Goal: Information Seeking & Learning: Find specific fact

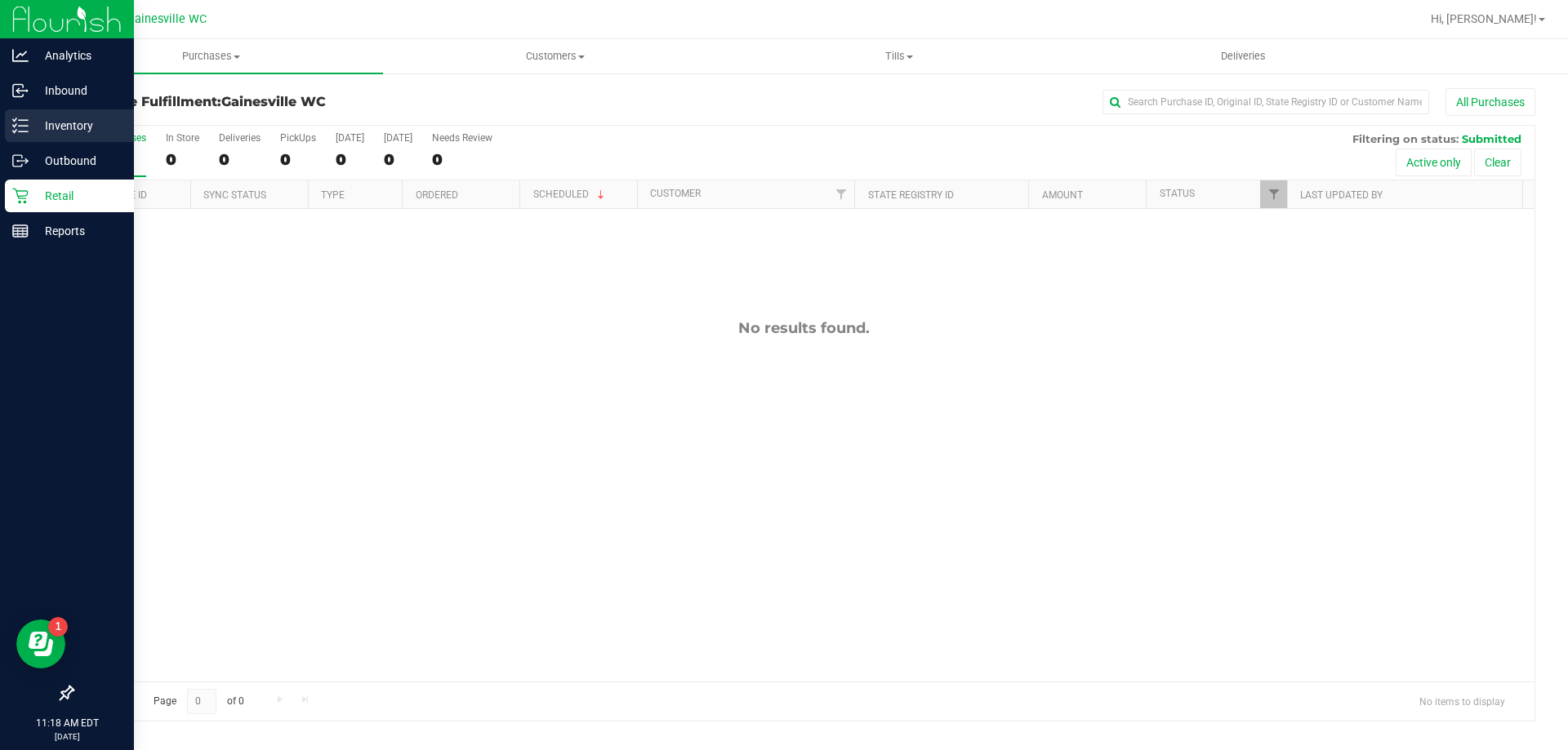
click at [20, 134] on div "Inventory" at bounding box center [69, 125] width 129 height 32
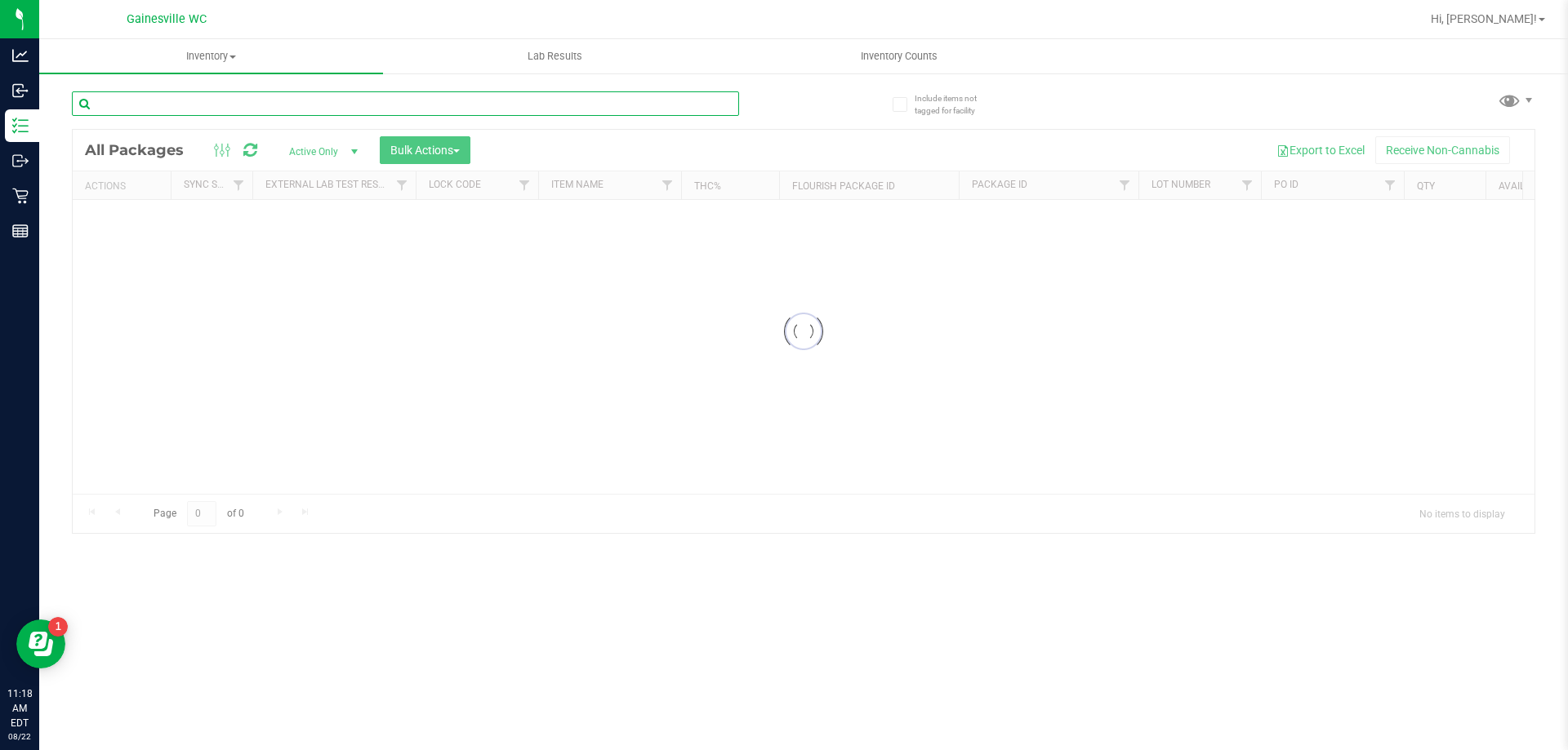
click at [218, 111] on input "text" at bounding box center [406, 103] width 667 height 25
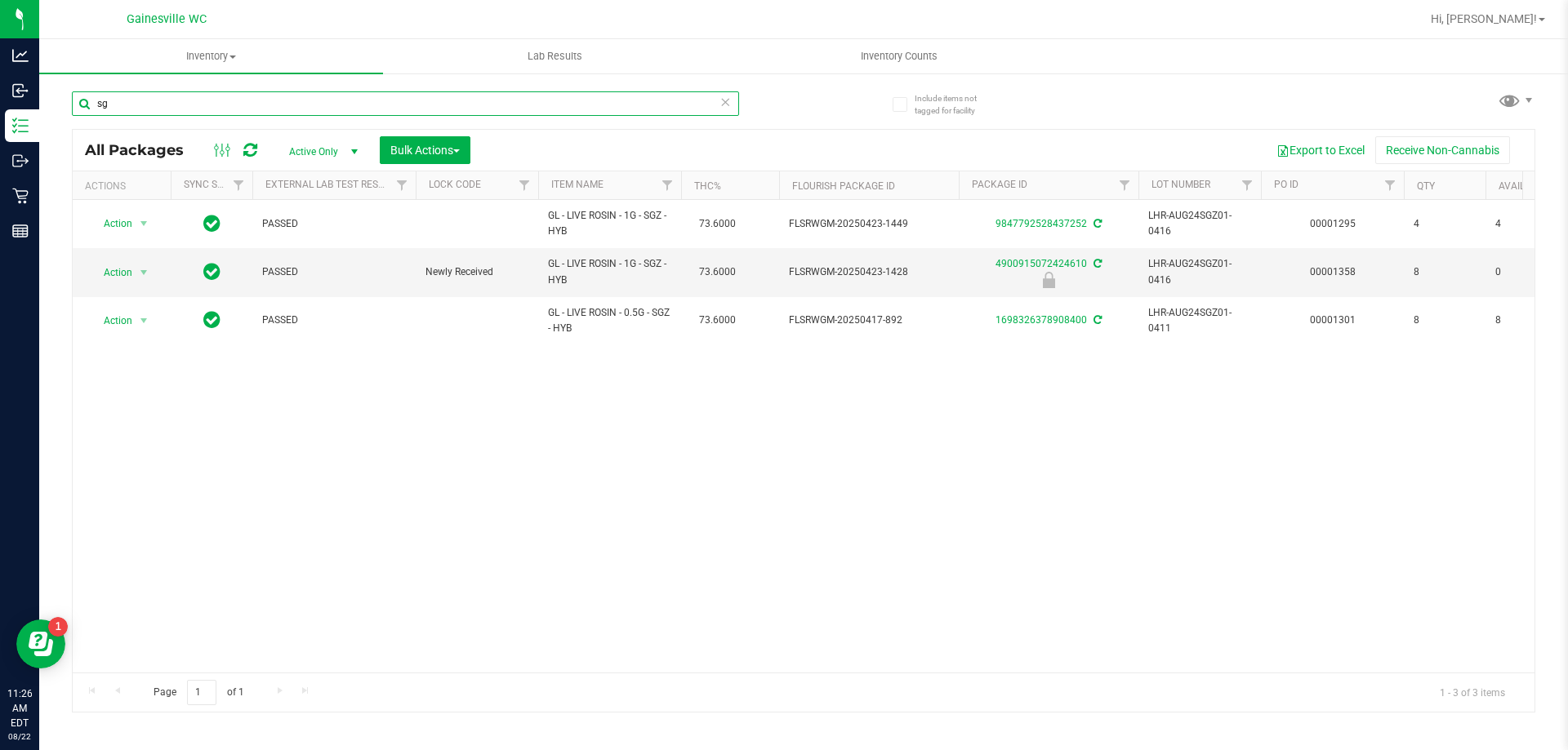
type input "s"
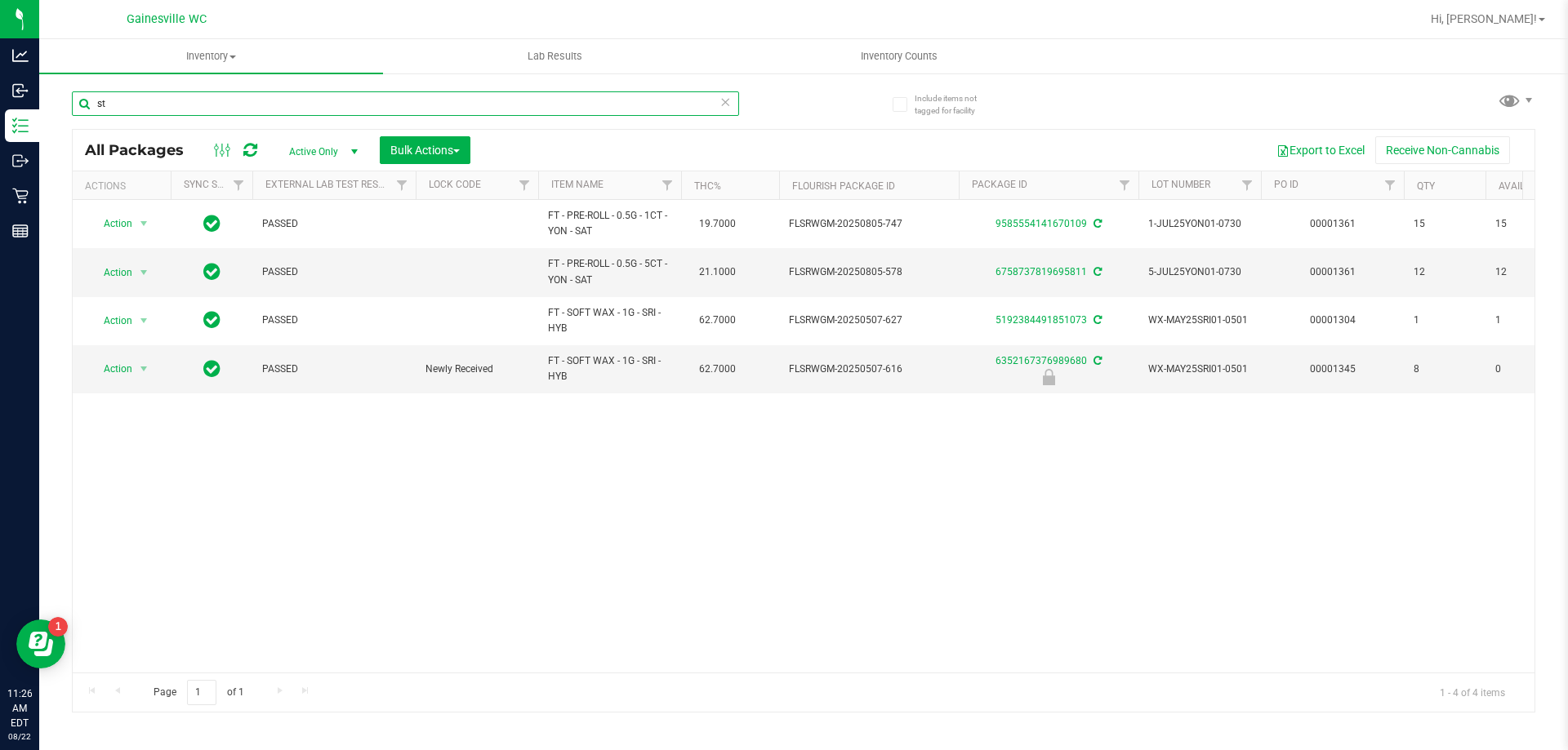
type input "s"
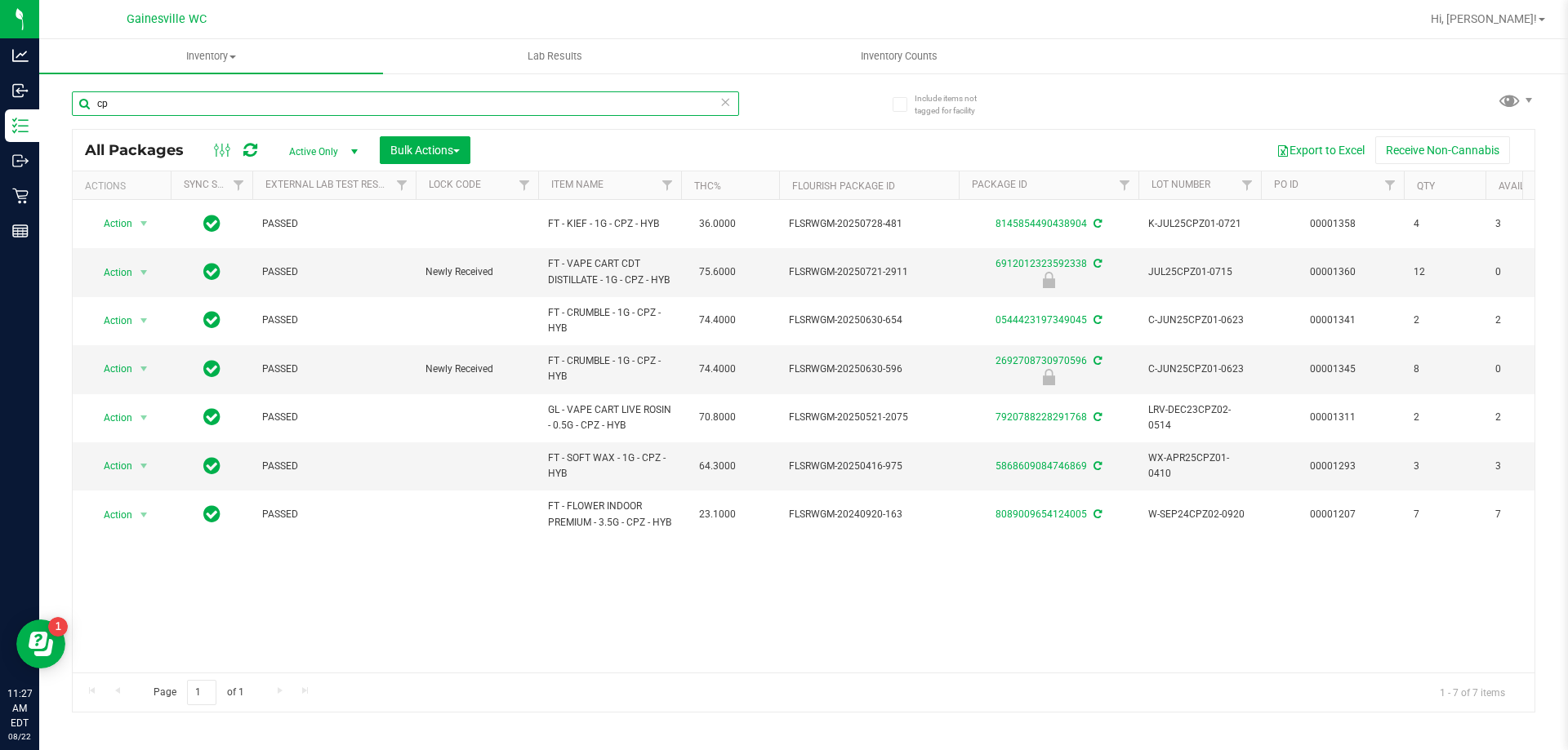
type input "c"
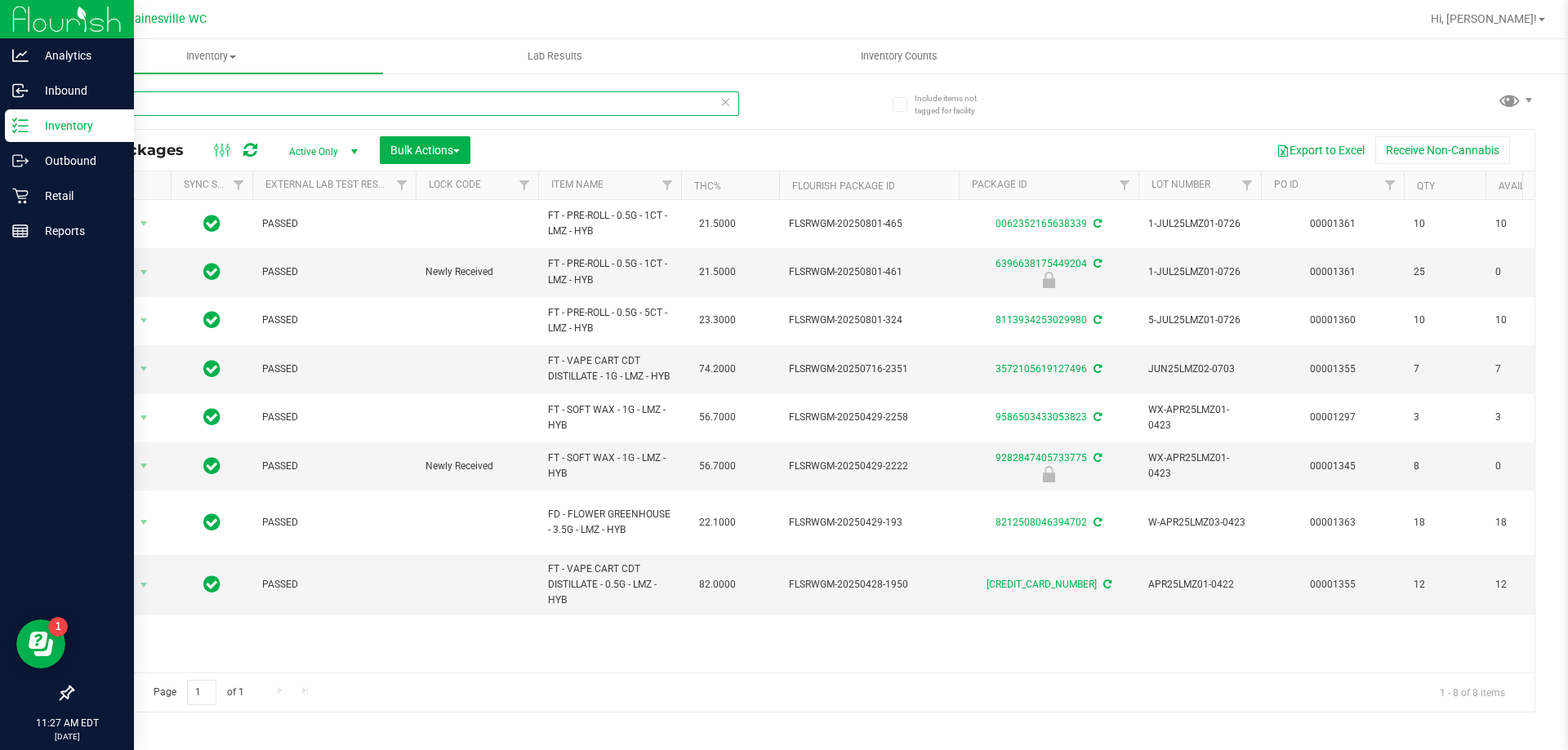
drag, startPoint x: 196, startPoint y: 109, endPoint x: 6, endPoint y: 136, distance: 191.9
click at [6, 136] on div "Analytics Inbound Inventory Outbound Retail Reports 11:27 AM EDT [DATE] 08/22 G…" at bounding box center [784, 375] width 1568 height 750
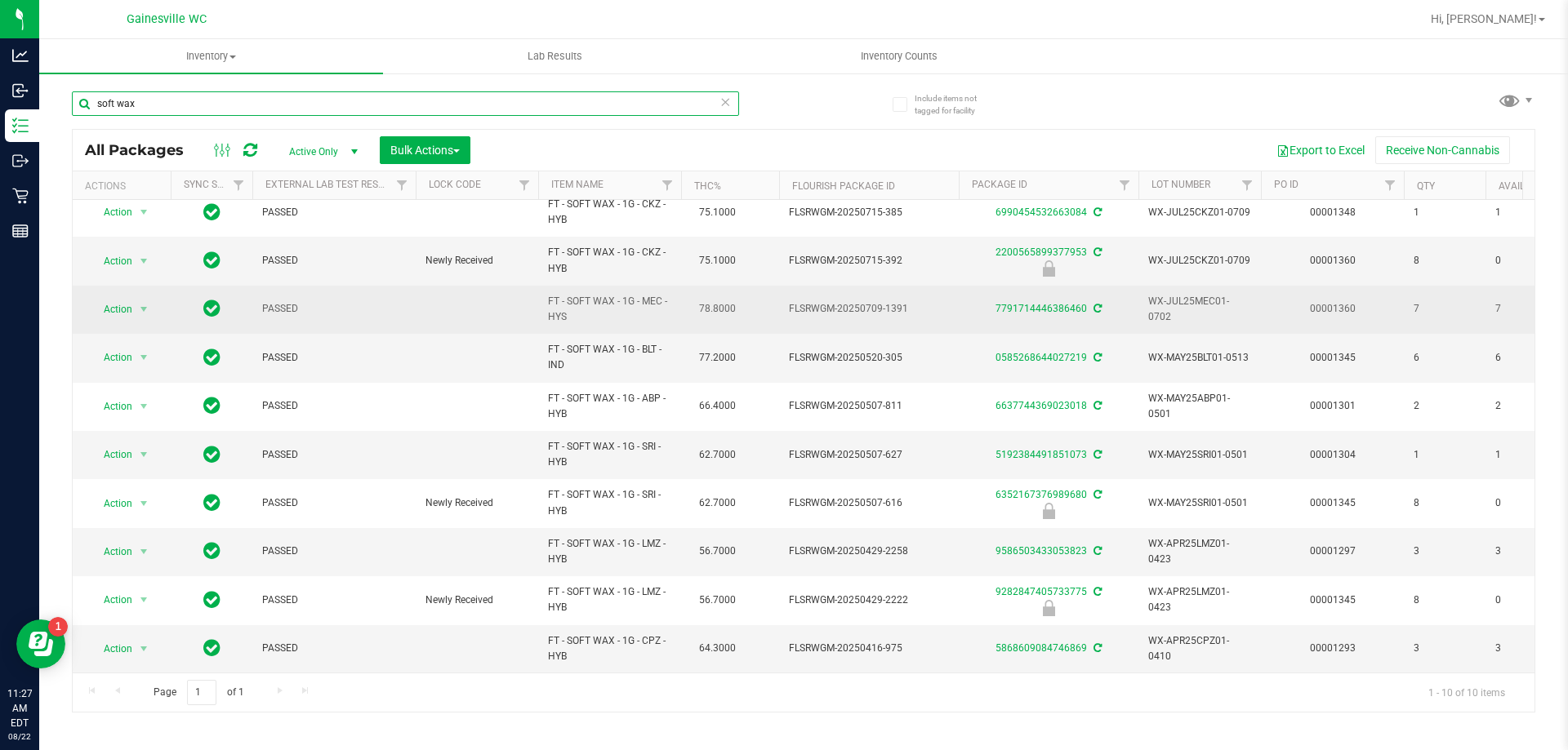
scroll to position [24, 0]
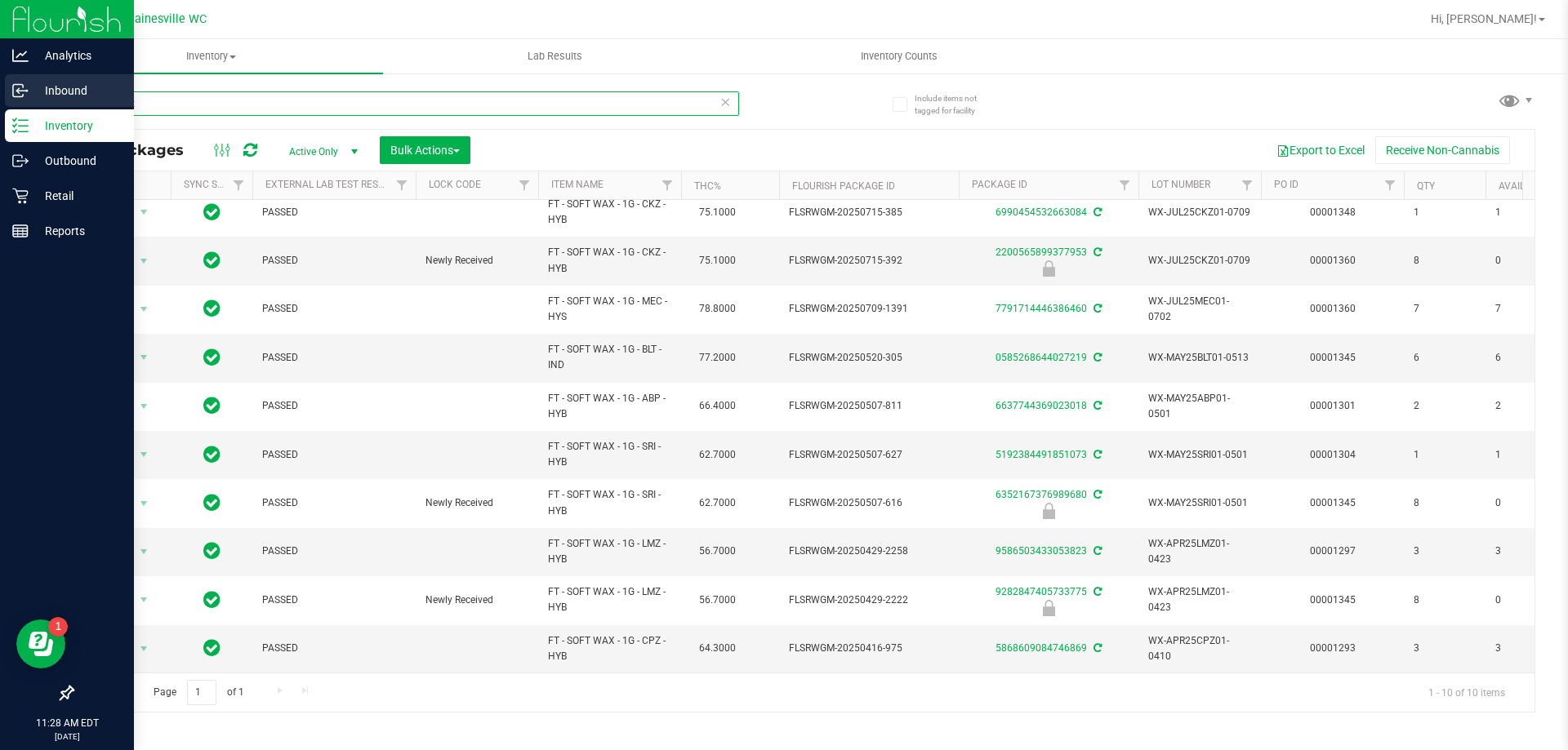
drag, startPoint x: 161, startPoint y: 115, endPoint x: 0, endPoint y: 107, distance: 161.2
click at [0, 107] on div "Analytics Inbound Inventory Outbound Retail Reports 11:28 AM EDT [DATE] 08/22 G…" at bounding box center [784, 375] width 1568 height 750
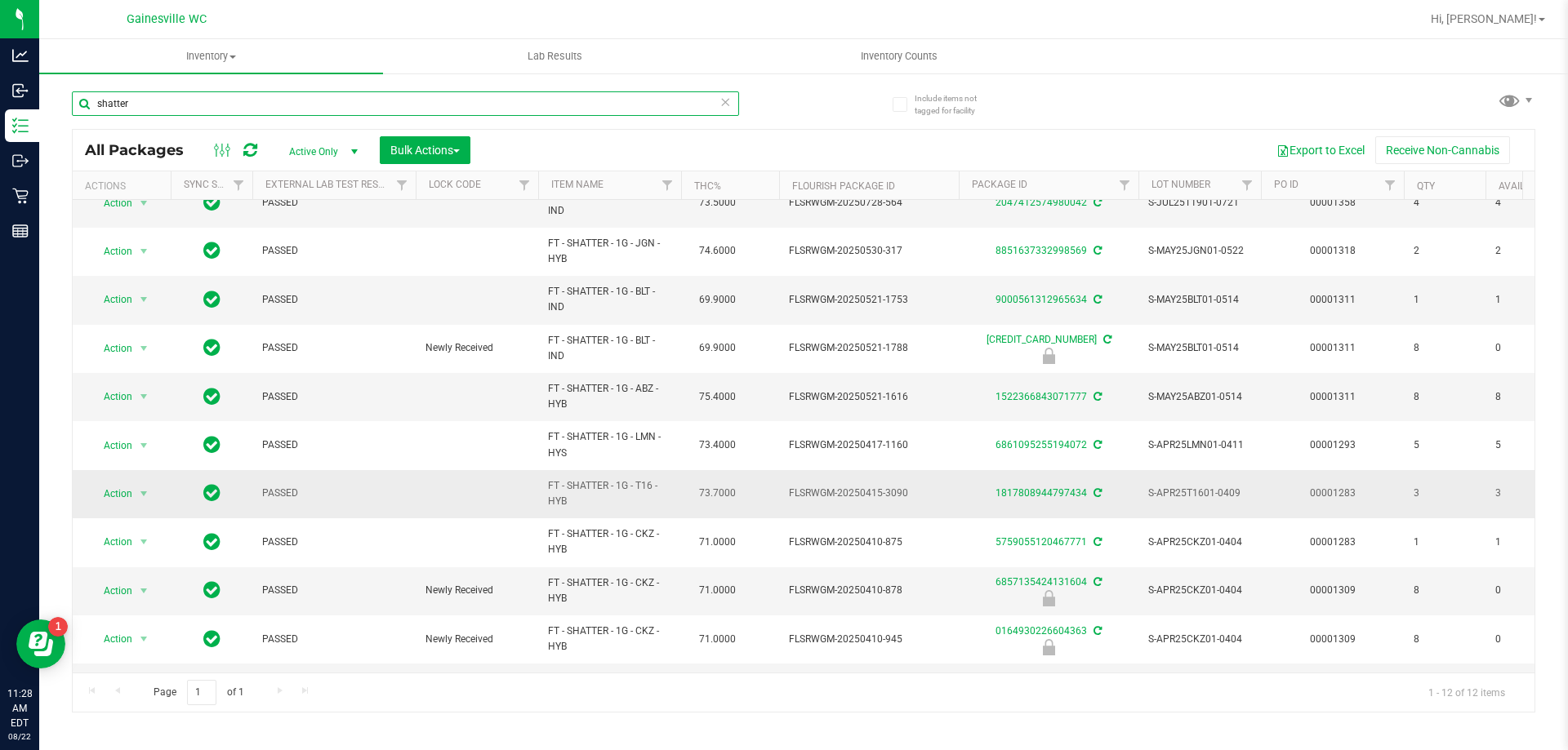
scroll to position [121, 0]
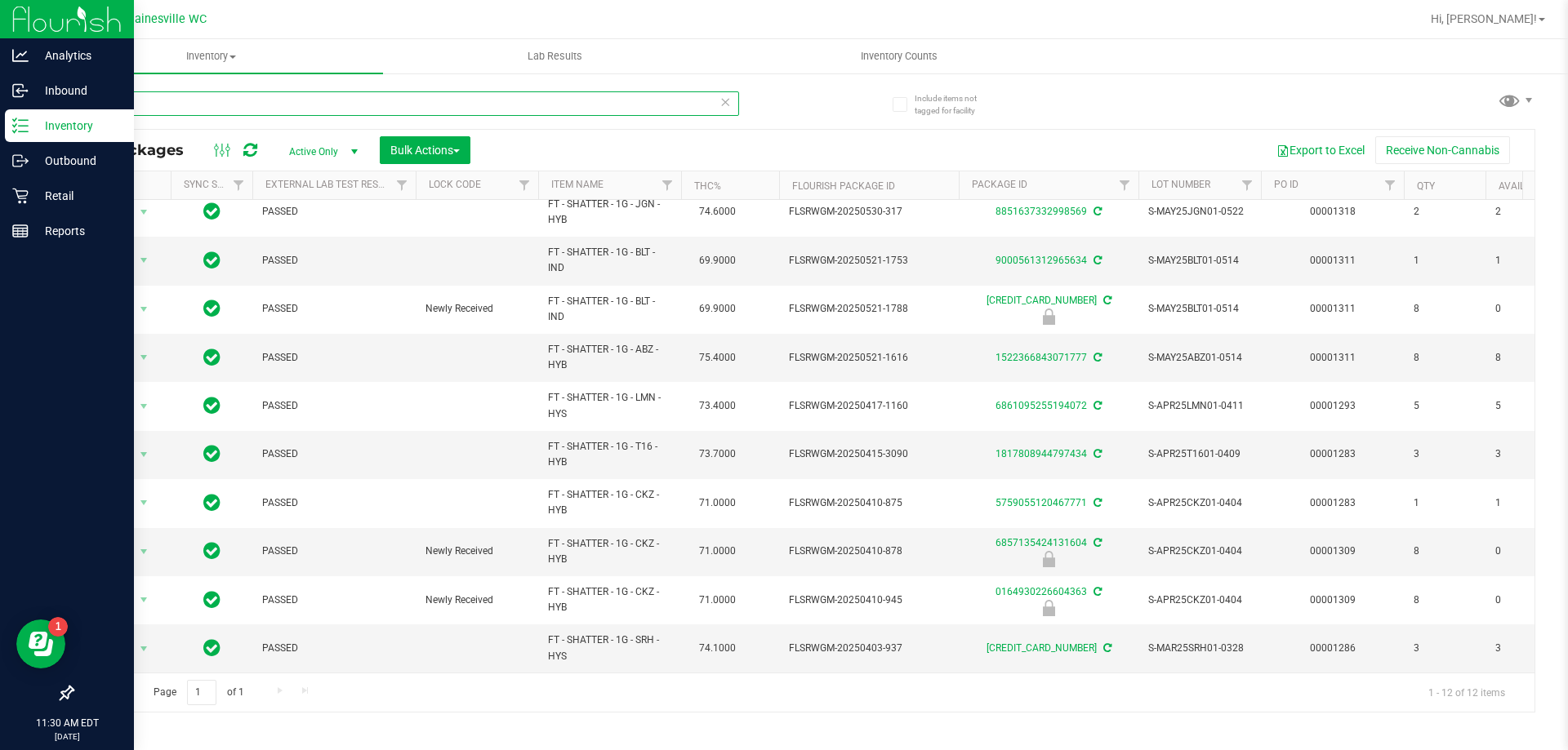
drag, startPoint x: 148, startPoint y: 101, endPoint x: 15, endPoint y: 116, distance: 133.8
click at [21, 116] on div "Analytics Inbound Inventory Outbound Retail Reports 11:30 AM EDT [DATE] 08/22 G…" at bounding box center [784, 375] width 1568 height 750
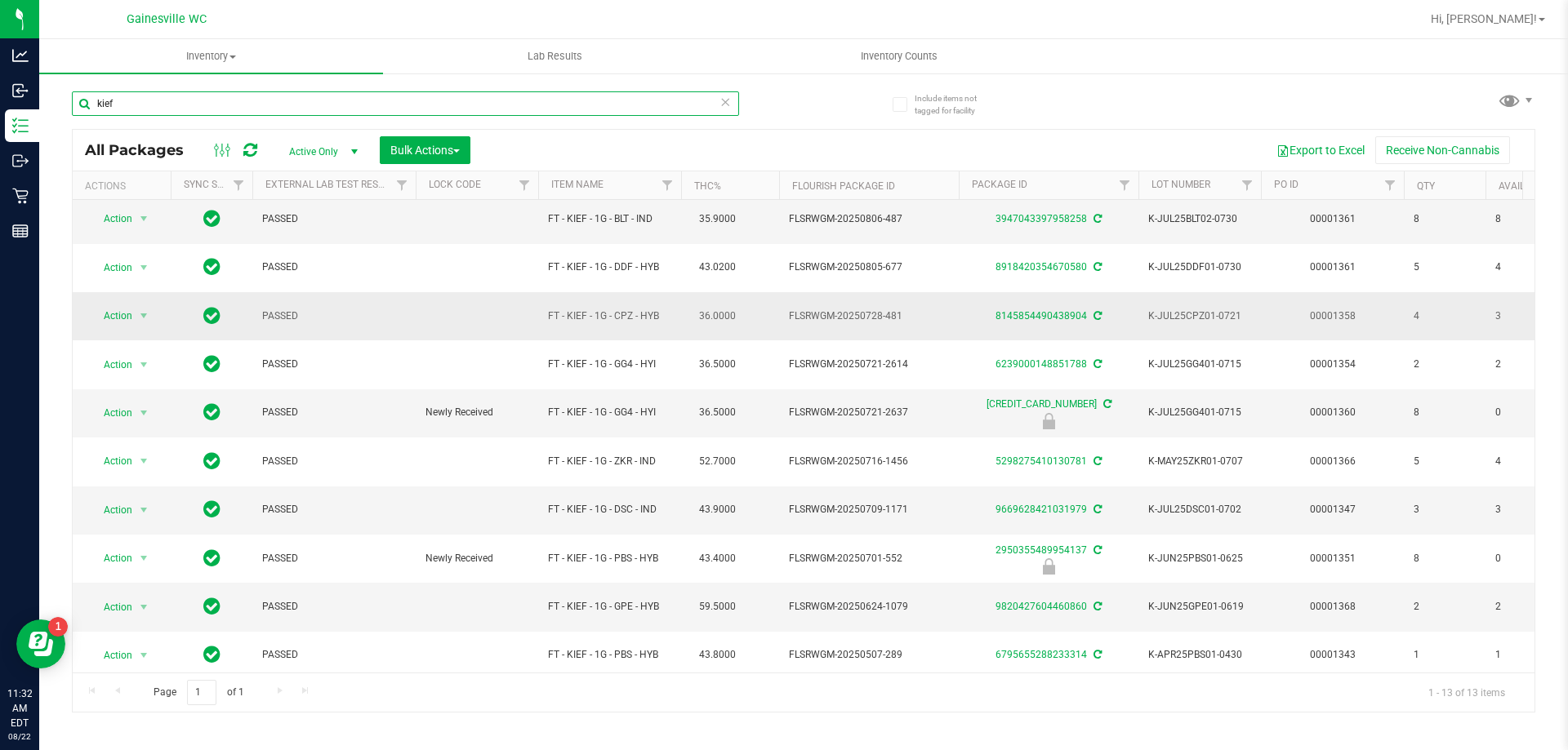
scroll to position [161, 0]
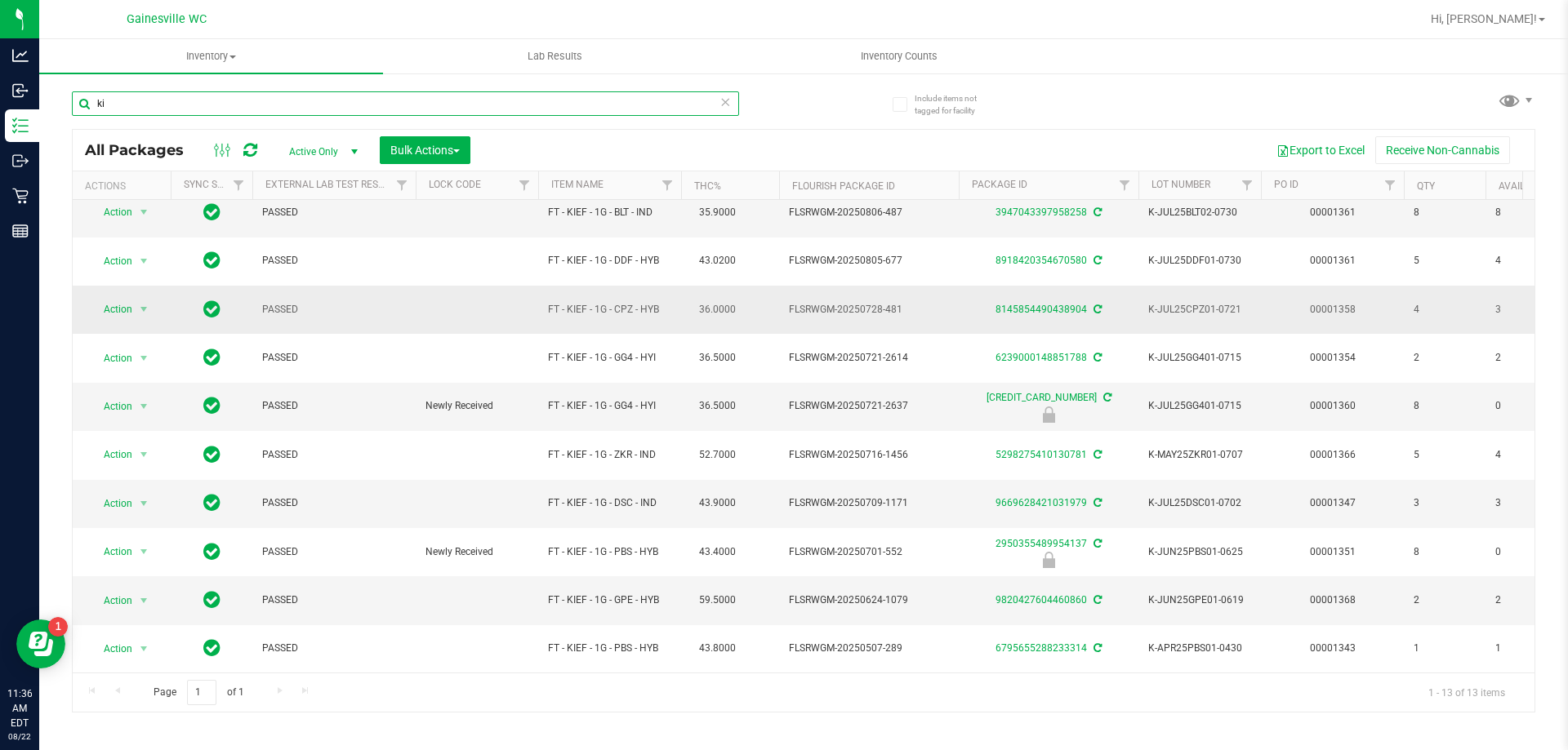
type input "k"
type input "shatter"
